Goal: Contribute content

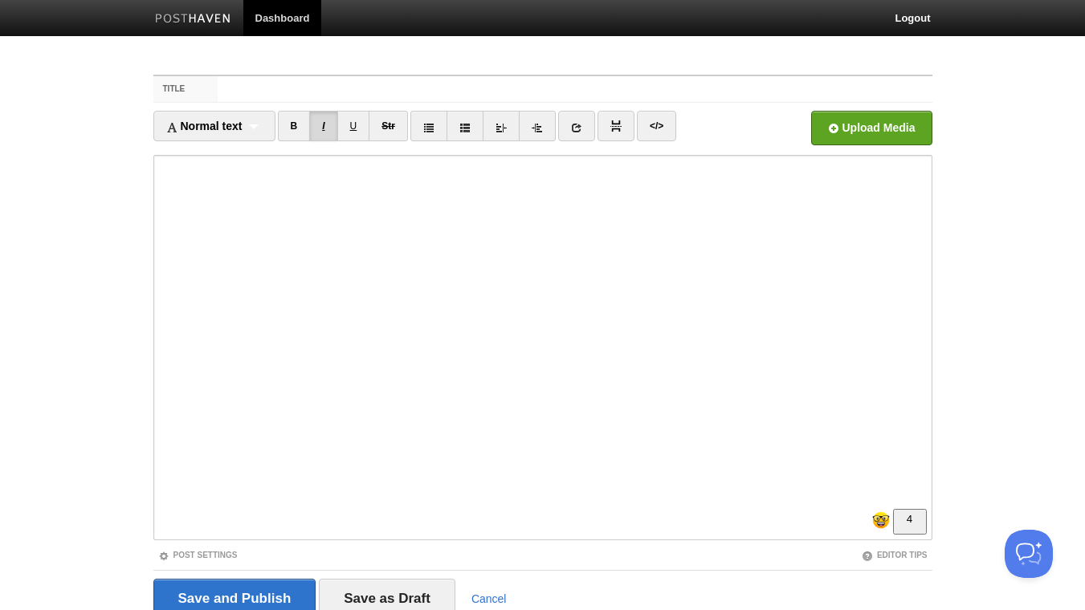
click at [332, 123] on link "I" at bounding box center [323, 126] width 28 height 31
click at [327, 125] on link "I" at bounding box center [323, 126] width 28 height 31
click at [324, 120] on link "I" at bounding box center [323, 126] width 28 height 31
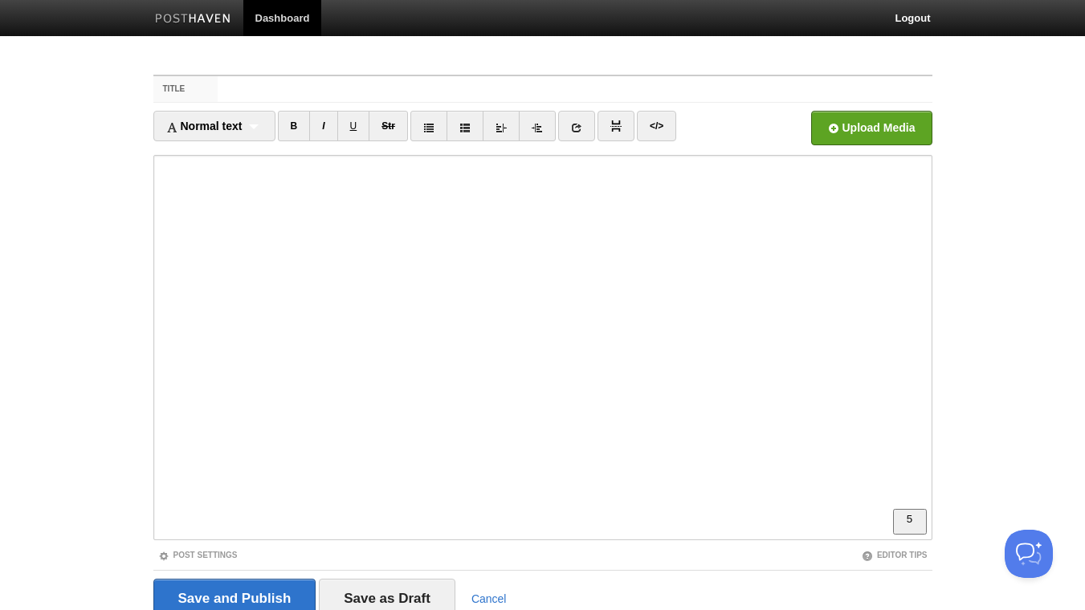
scroll to position [485, 0]
click at [330, 129] on link "I" at bounding box center [323, 126] width 28 height 31
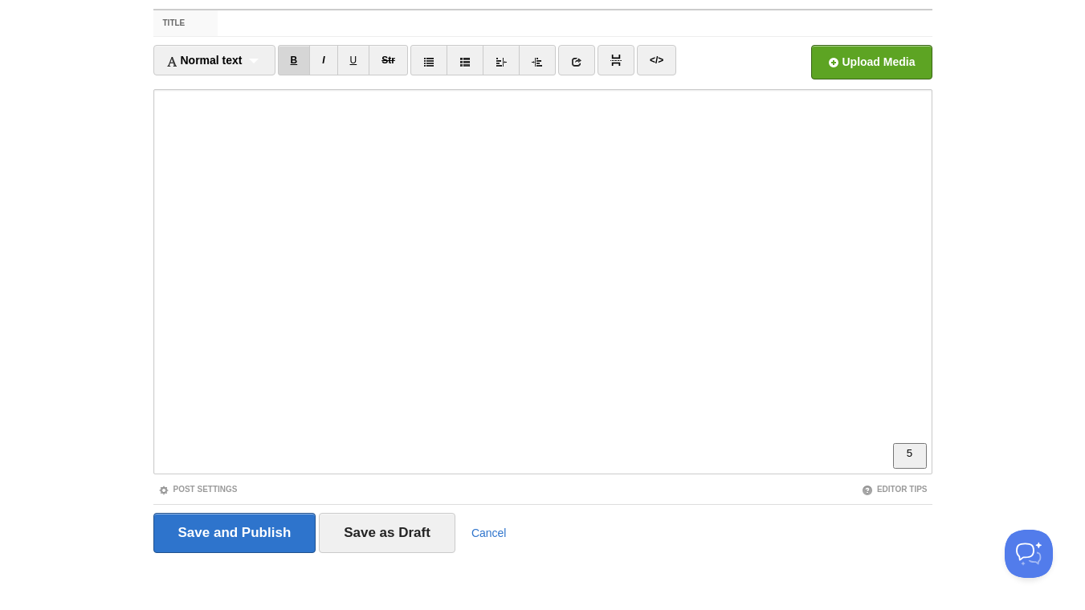
click at [300, 61] on link "B" at bounding box center [294, 60] width 33 height 31
click at [301, 67] on link "B" at bounding box center [294, 60] width 33 height 31
click at [329, 59] on link "I" at bounding box center [323, 60] width 28 height 31
click at [329, 63] on link "I" at bounding box center [323, 60] width 28 height 31
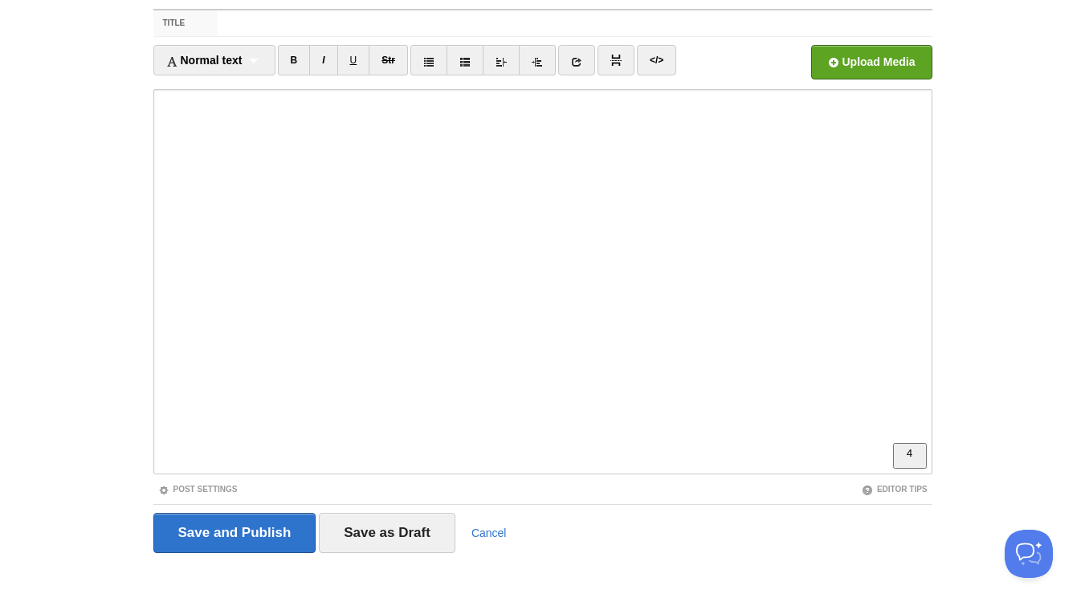
scroll to position [498, 0]
click at [664, 61] on link "</>" at bounding box center [656, 60] width 39 height 31
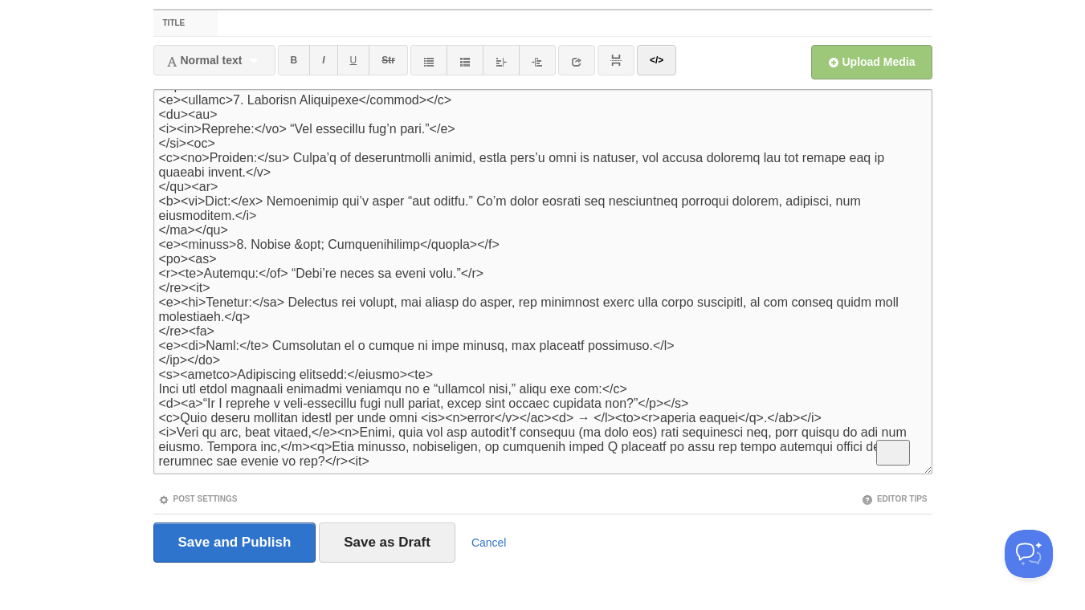
scroll to position [389, 0]
drag, startPoint x: 370, startPoint y: 459, endPoint x: 341, endPoint y: 462, distance: 29.9
click at [341, 462] on textarea "To enrich screen reader interactions, please activate Accessibility in Grammarl…" at bounding box center [542, 281] width 779 height 385
type textarea "<l>Ips DOLORS ametco adip eli seddoei?</t> <i>Ut labo et dolor ma. Aliqu’e admi…"
click at [655, 68] on link "</>" at bounding box center [656, 60] width 39 height 31
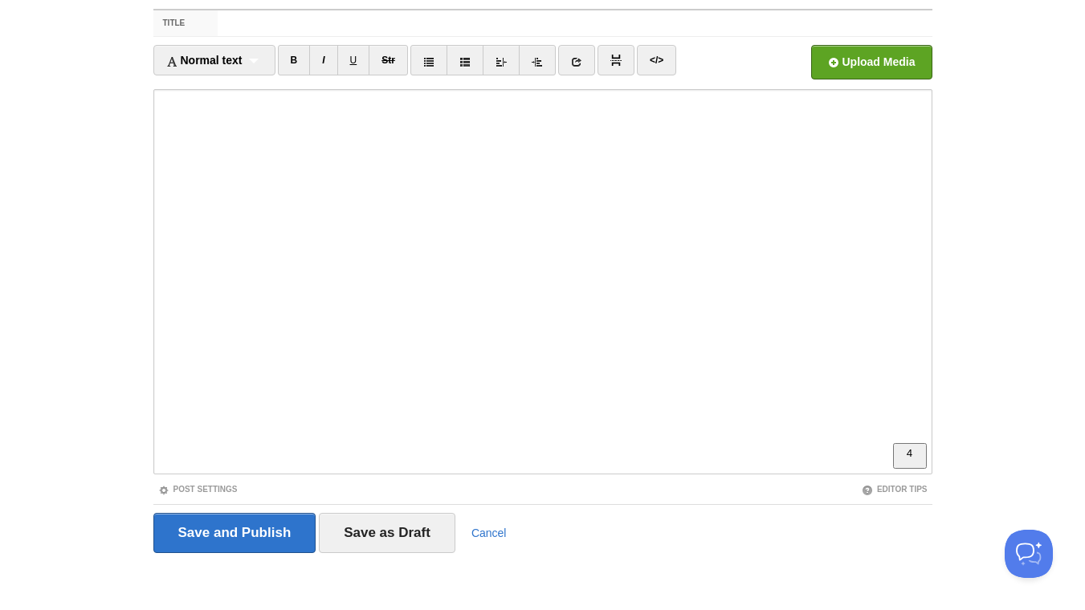
scroll to position [512, 0]
click at [330, 63] on link "I" at bounding box center [323, 60] width 28 height 31
click at [296, 62] on link "B" at bounding box center [294, 60] width 33 height 31
click at [851, 66] on input "LinkedIn" at bounding box center [386, 67] width 1216 height 82
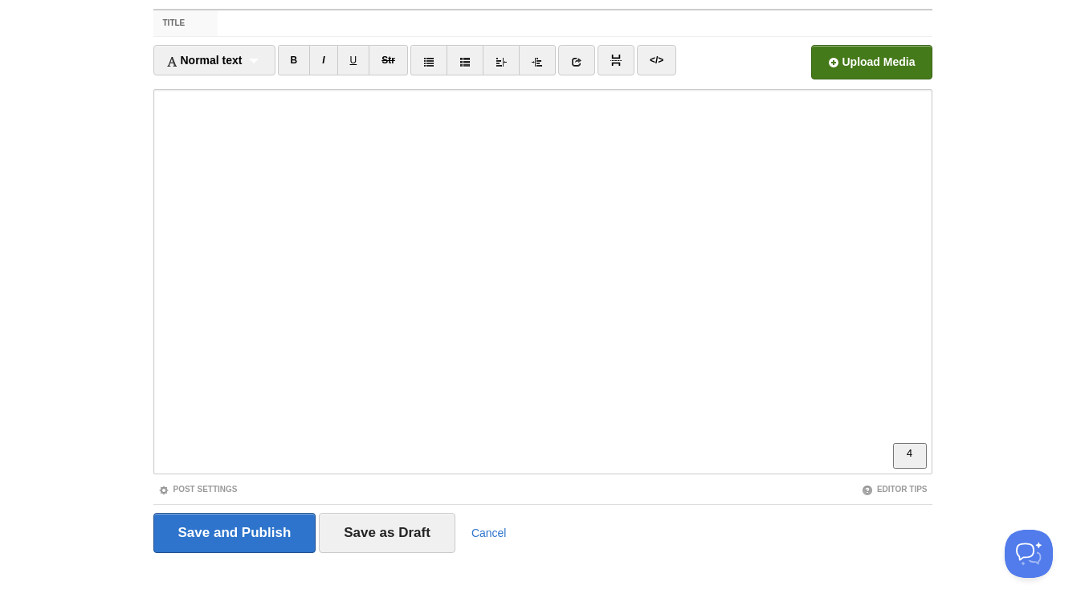
scroll to position [0, 0]
click at [259, 22] on input "Title" at bounding box center [575, 23] width 714 height 26
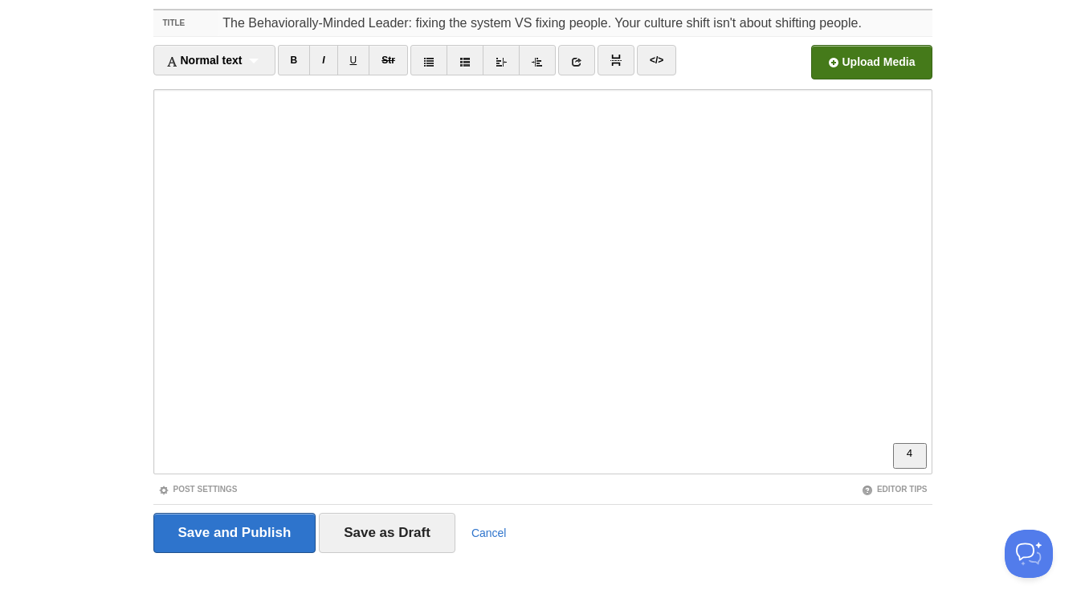
scroll to position [260, 0]
drag, startPoint x: 651, startPoint y: 20, endPoint x: 618, endPoint y: 22, distance: 33.0
click at [618, 22] on input "The Behaviorally-Minded Leader: fixing the system VS fixing people. Your cultur…" at bounding box center [575, 23] width 714 height 26
type input "The Behaviorally-Minded Leader: fixing the system VS fixing people. Culture shi…"
click at [280, 543] on input "Save and Publish" at bounding box center [234, 533] width 163 height 40
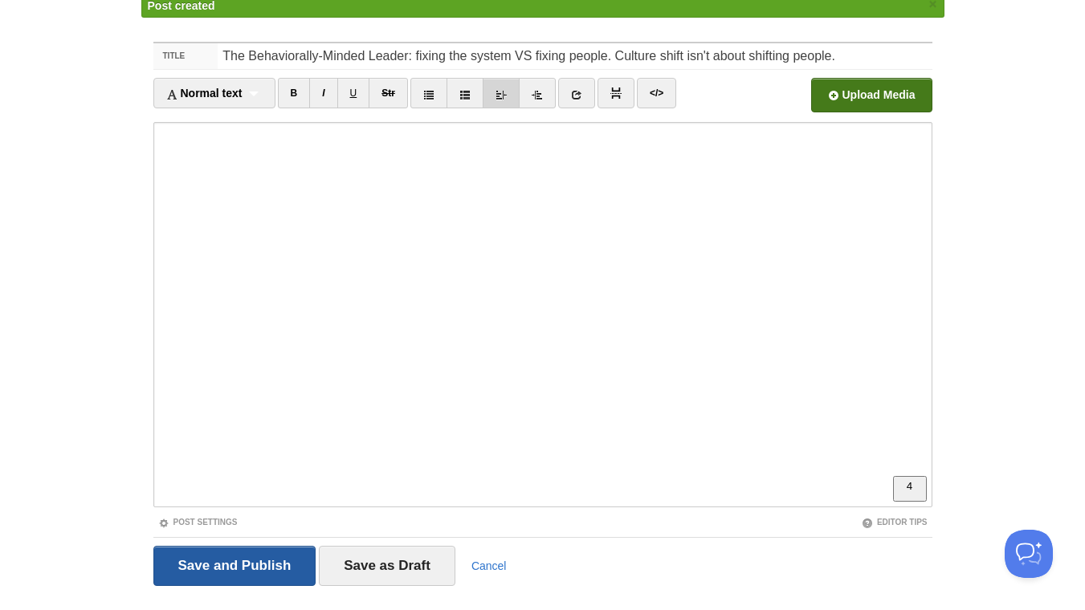
scroll to position [60, 0]
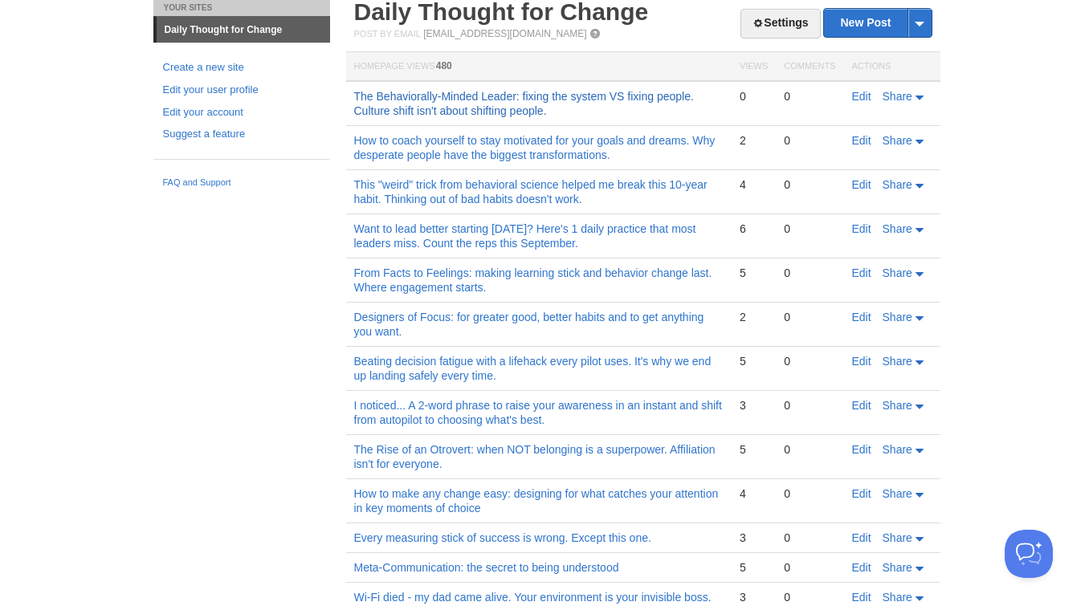
click at [511, 112] on link "The Behaviorally-Minded Leader: fixing the system VS fixing people. Culture shi…" at bounding box center [524, 103] width 340 height 27
